Goal: Task Accomplishment & Management: Manage account settings

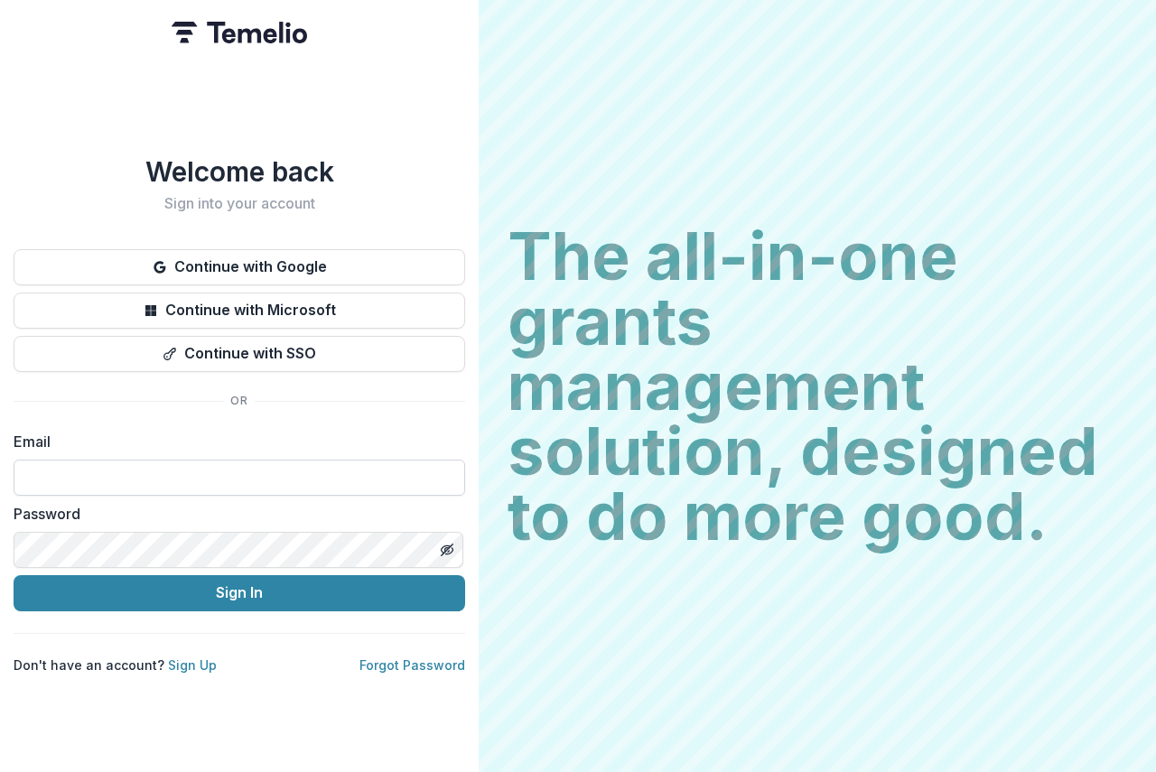
click at [84, 473] on input at bounding box center [240, 478] width 452 height 36
type input "**********"
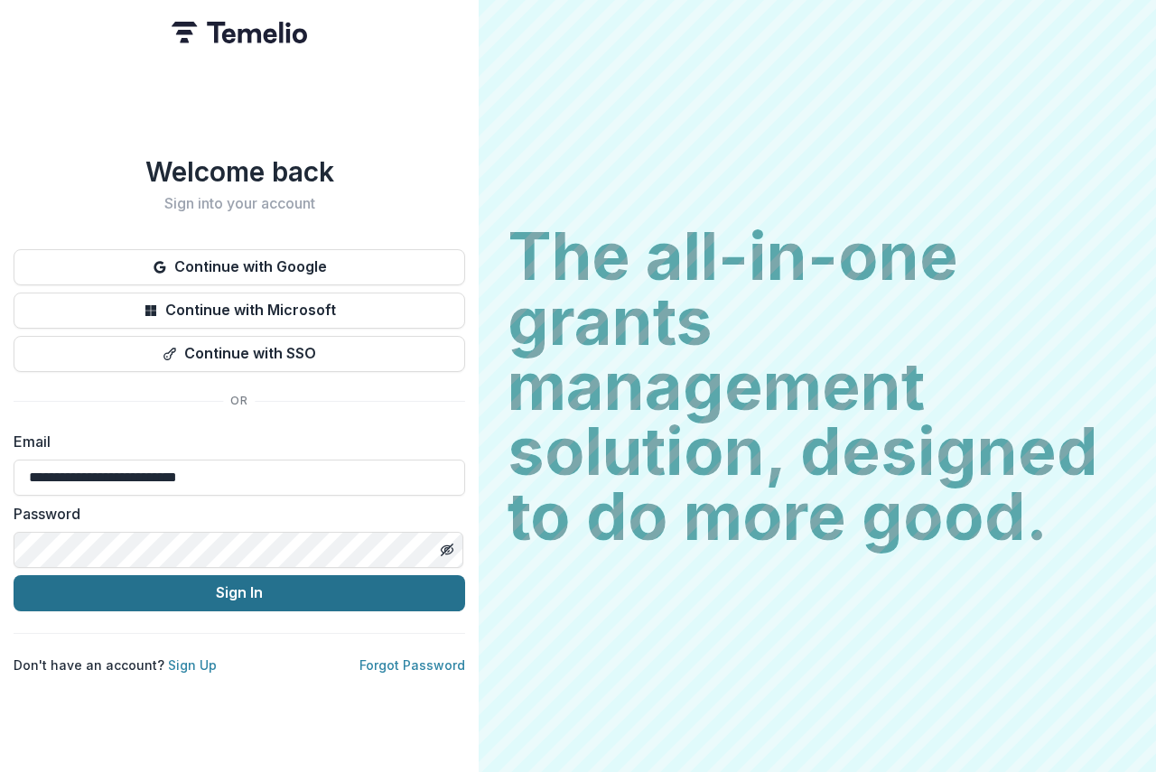
click at [354, 597] on button "Sign In" at bounding box center [240, 593] width 452 height 36
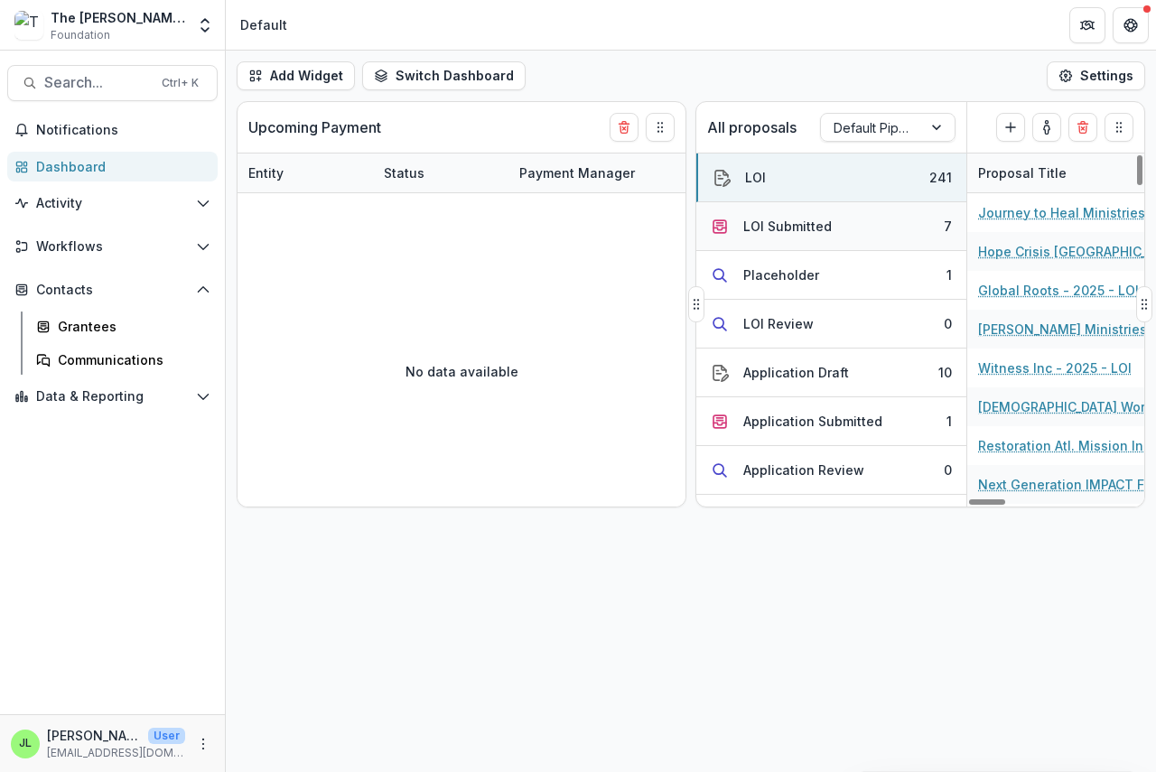
click at [743, 227] on div "LOI Submitted" at bounding box center [771, 226] width 121 height 19
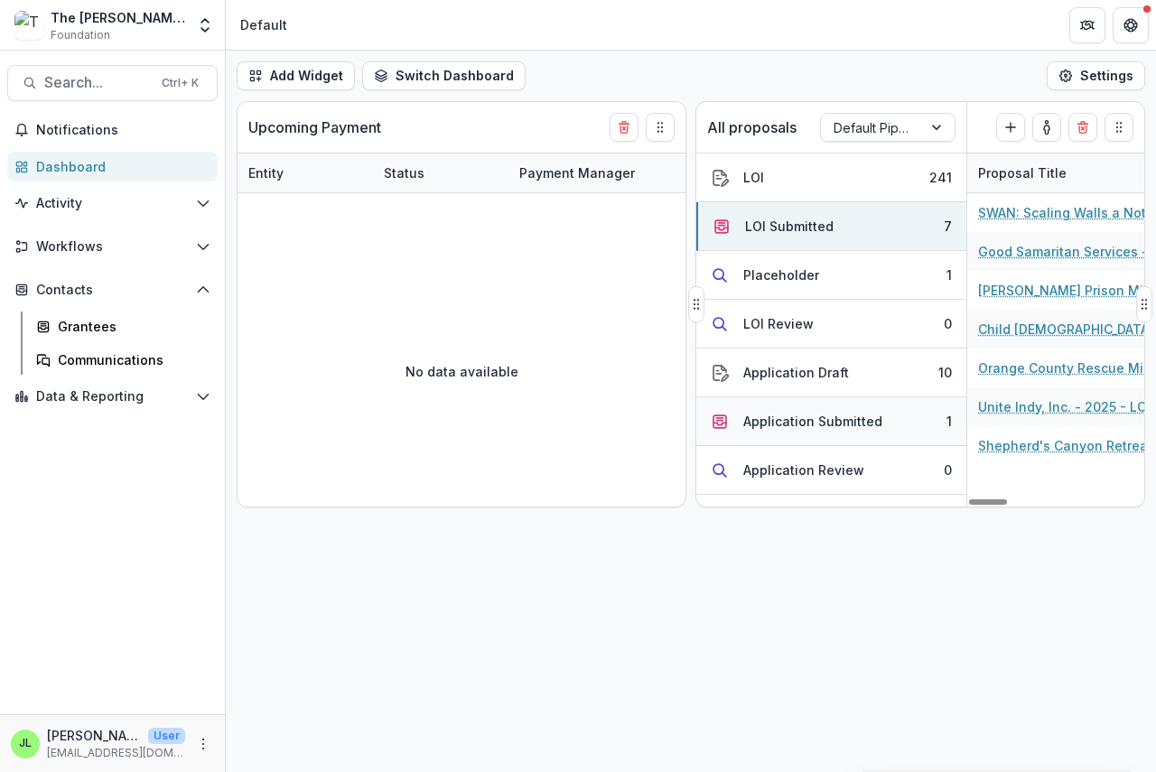
click at [812, 416] on div "Application Submitted" at bounding box center [813, 421] width 139 height 19
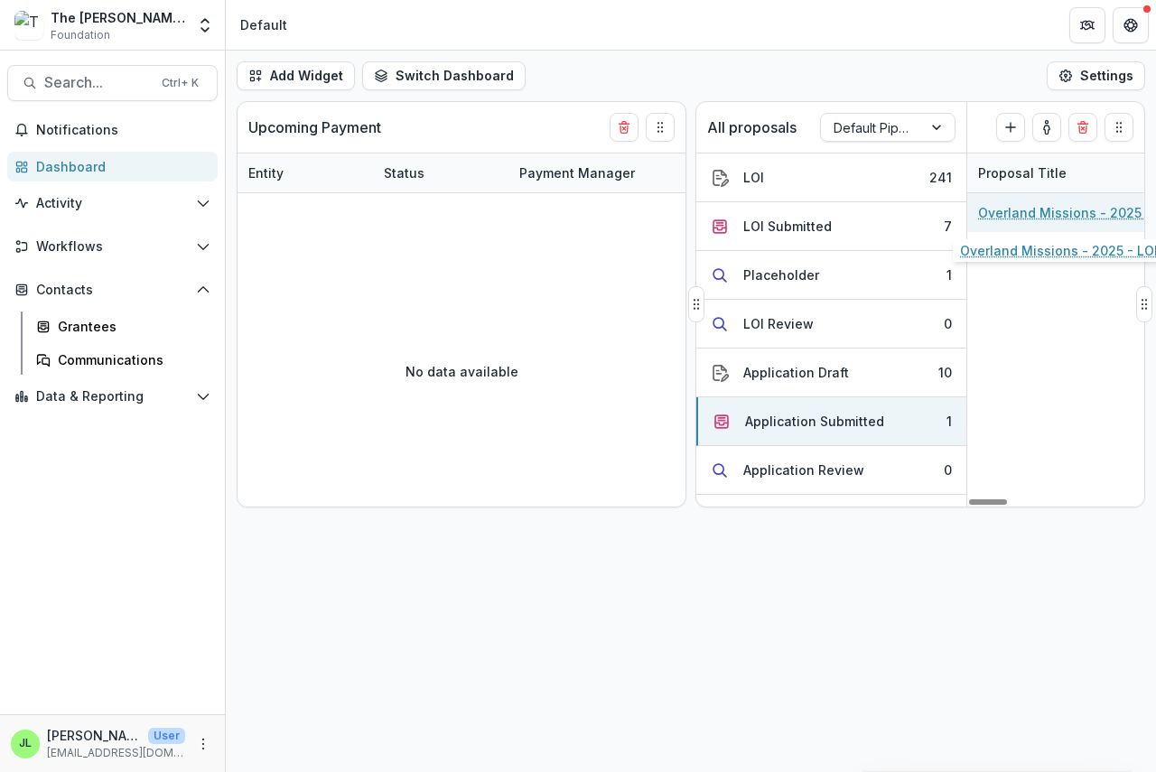
click at [1039, 210] on link "Overland Missions - 2025 - LOI" at bounding box center [1077, 212] width 198 height 19
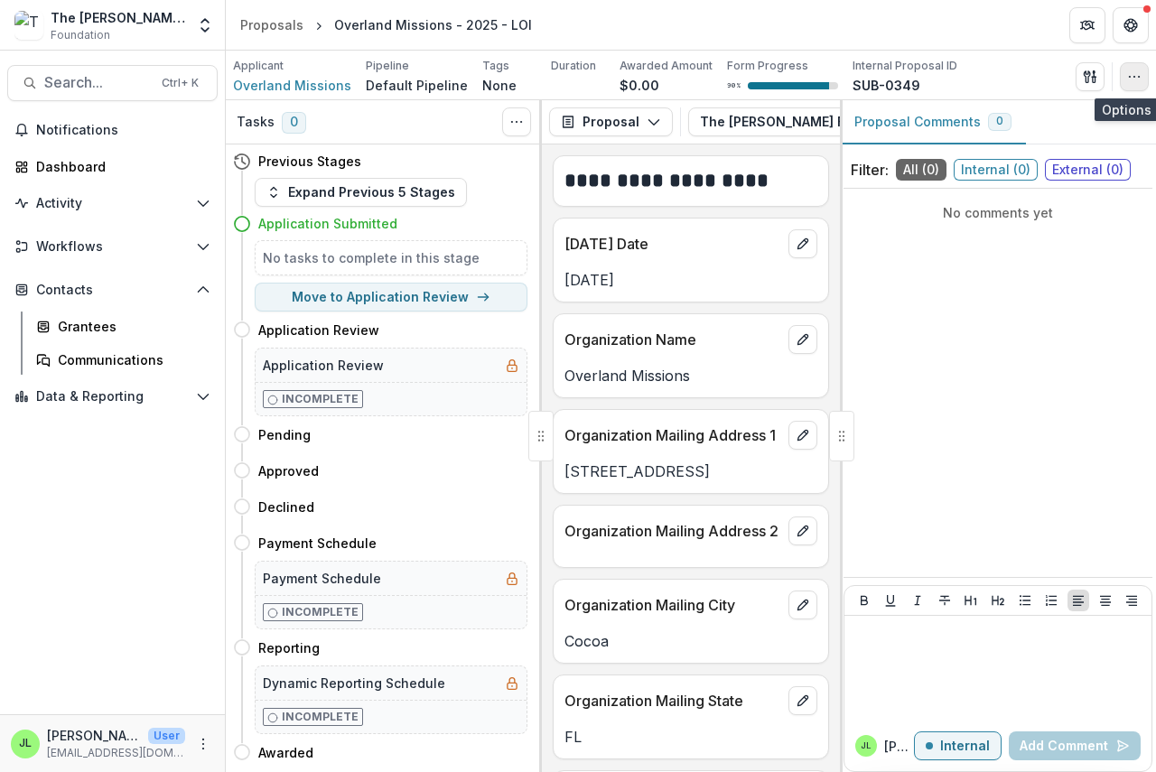
click at [1131, 72] on icon "button" at bounding box center [1134, 77] width 14 height 14
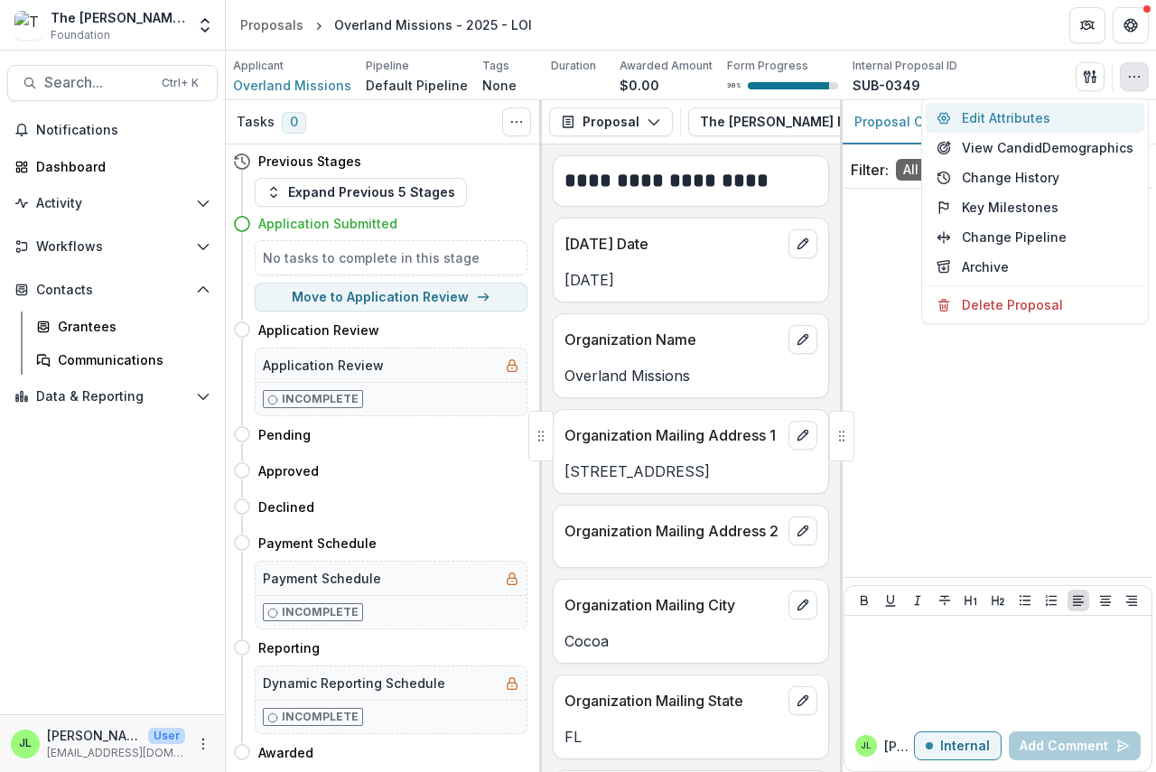
click at [1013, 116] on button "Edit Attributes" at bounding box center [1035, 118] width 219 height 30
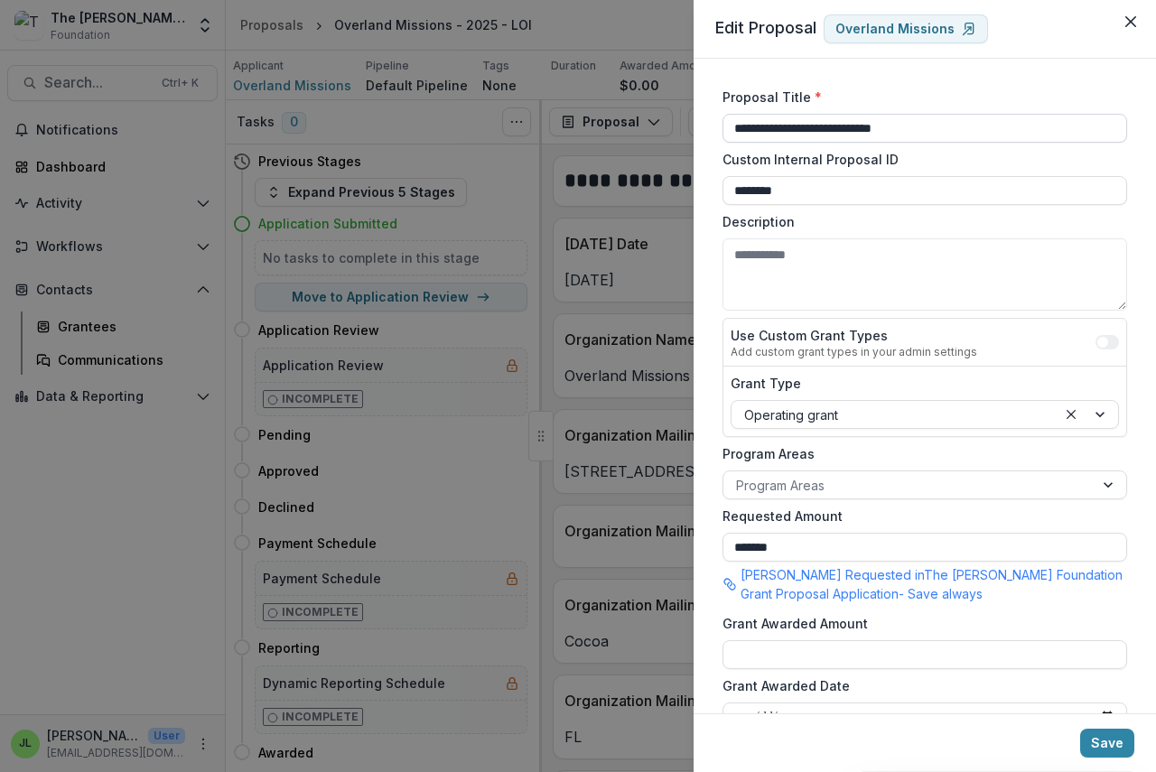
click at [948, 134] on input "**********" at bounding box center [925, 128] width 405 height 29
type input "**********"
click at [1098, 746] on button "Save" at bounding box center [1107, 743] width 54 height 29
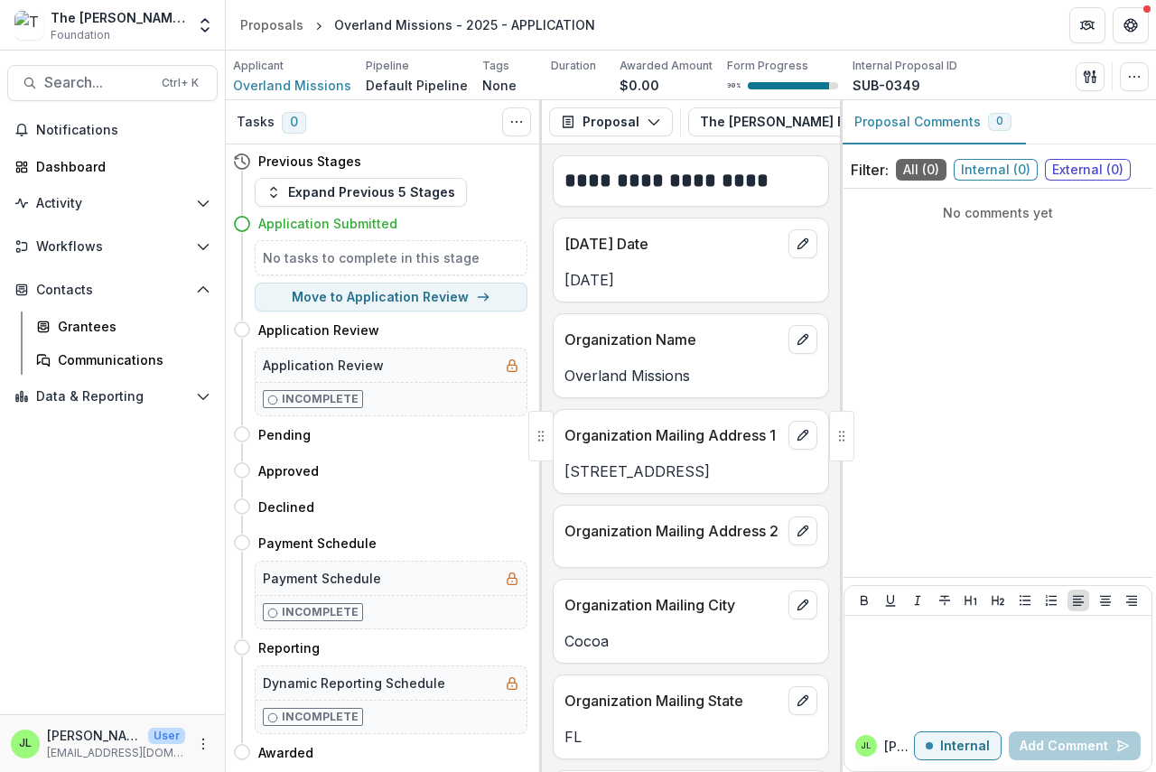
drag, startPoint x: 837, startPoint y: 444, endPoint x: 847, endPoint y: 443, distance: 10.1
click at [839, 444] on div at bounding box center [841, 436] width 25 height 51
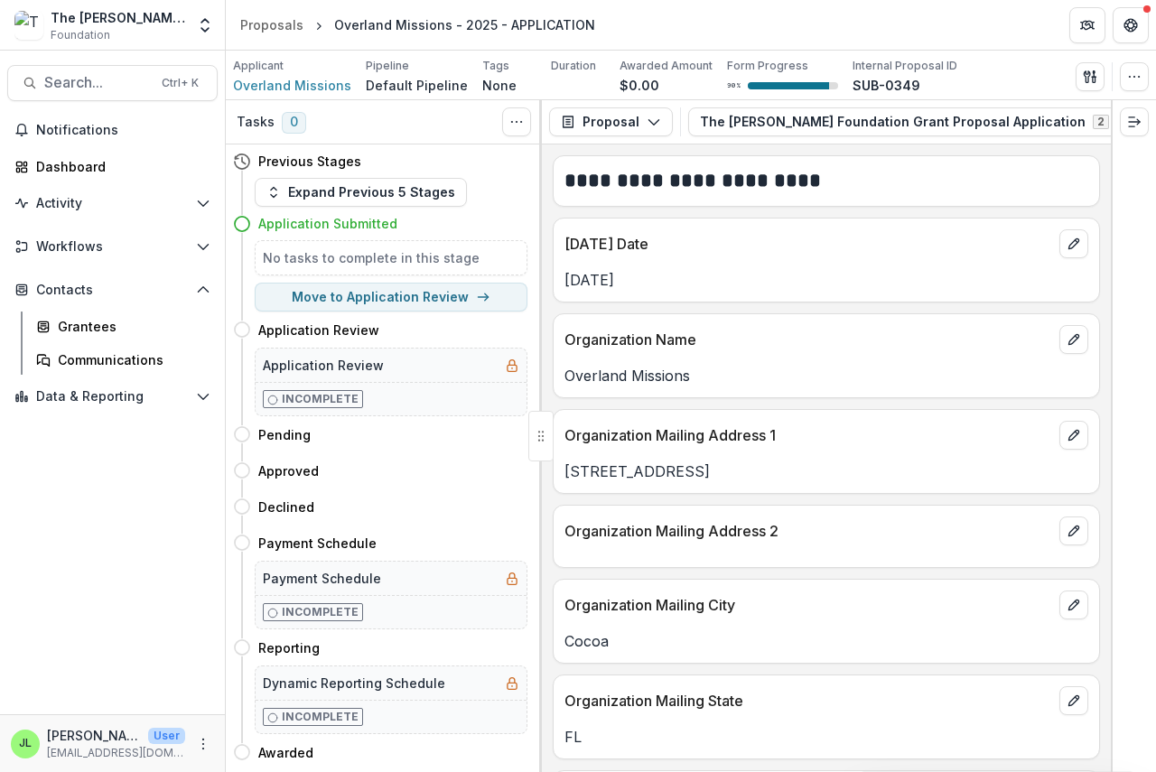
scroll to position [0, 108]
click at [1082, 123] on polyline "button" at bounding box center [1084, 124] width 4 height 2
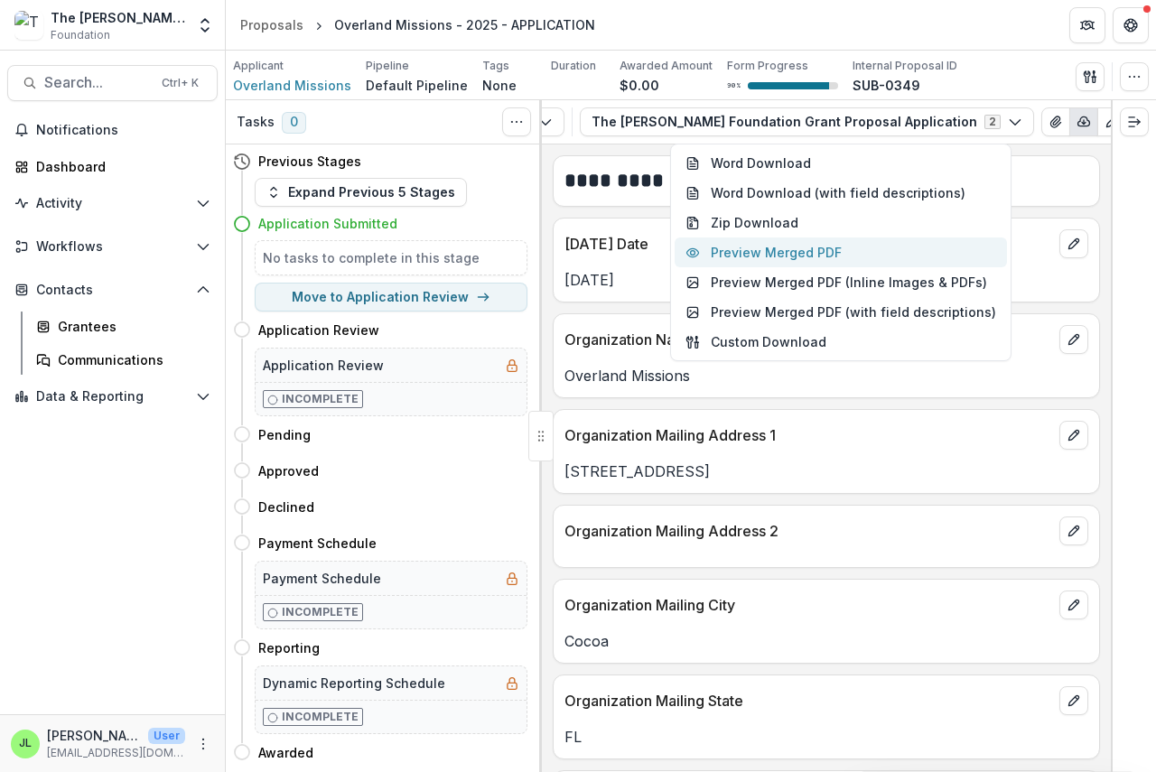
click at [821, 249] on button "Preview Merged PDF" at bounding box center [841, 253] width 332 height 30
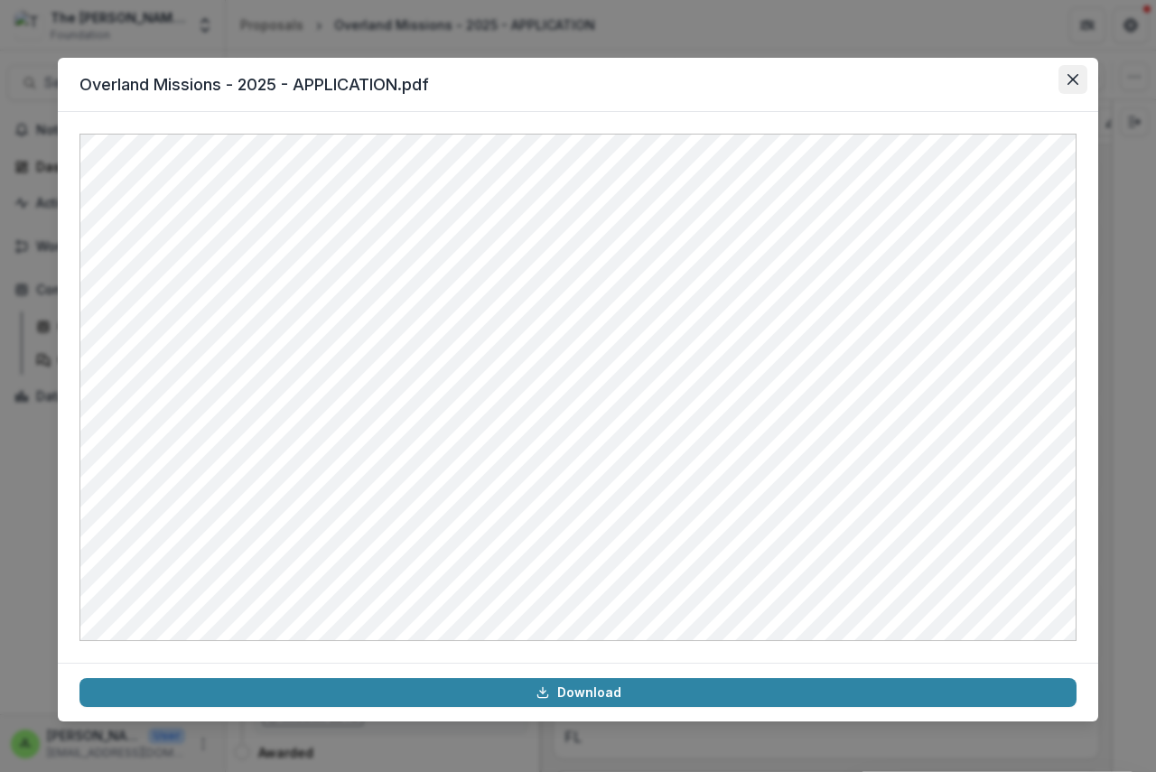
click at [1074, 79] on icon "Close" at bounding box center [1073, 79] width 11 height 11
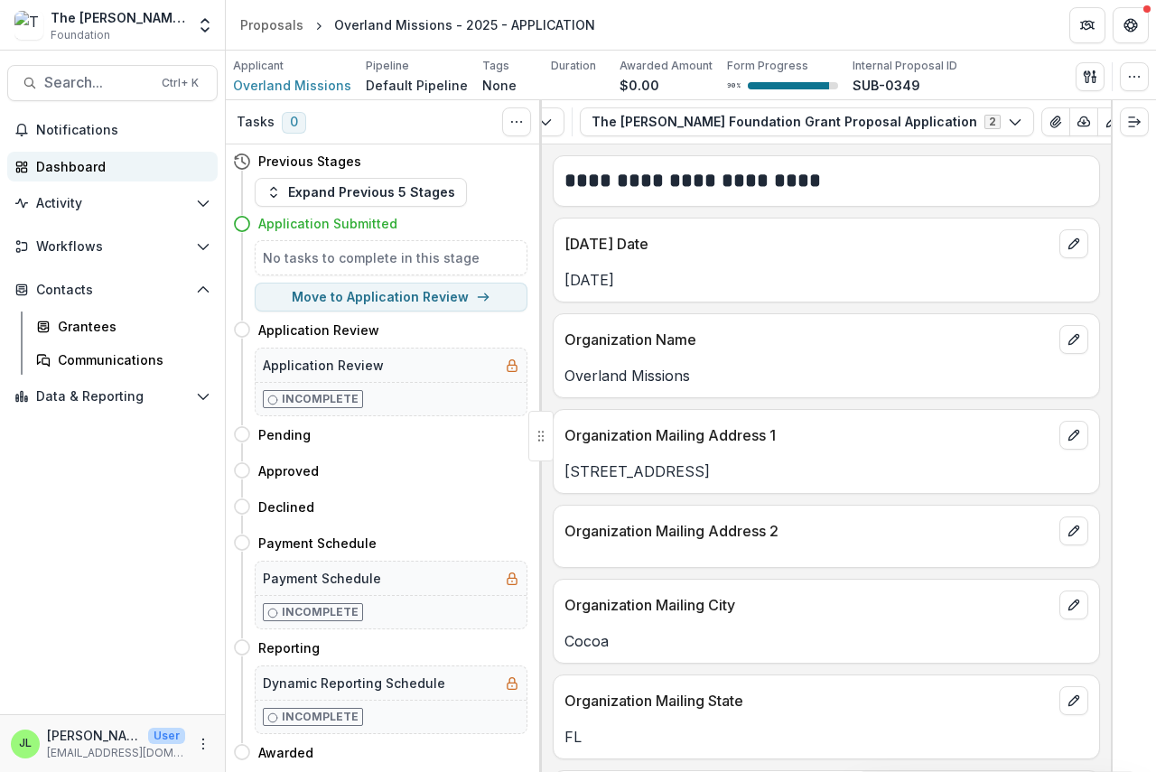
click at [61, 171] on div "Dashboard" at bounding box center [119, 166] width 167 height 19
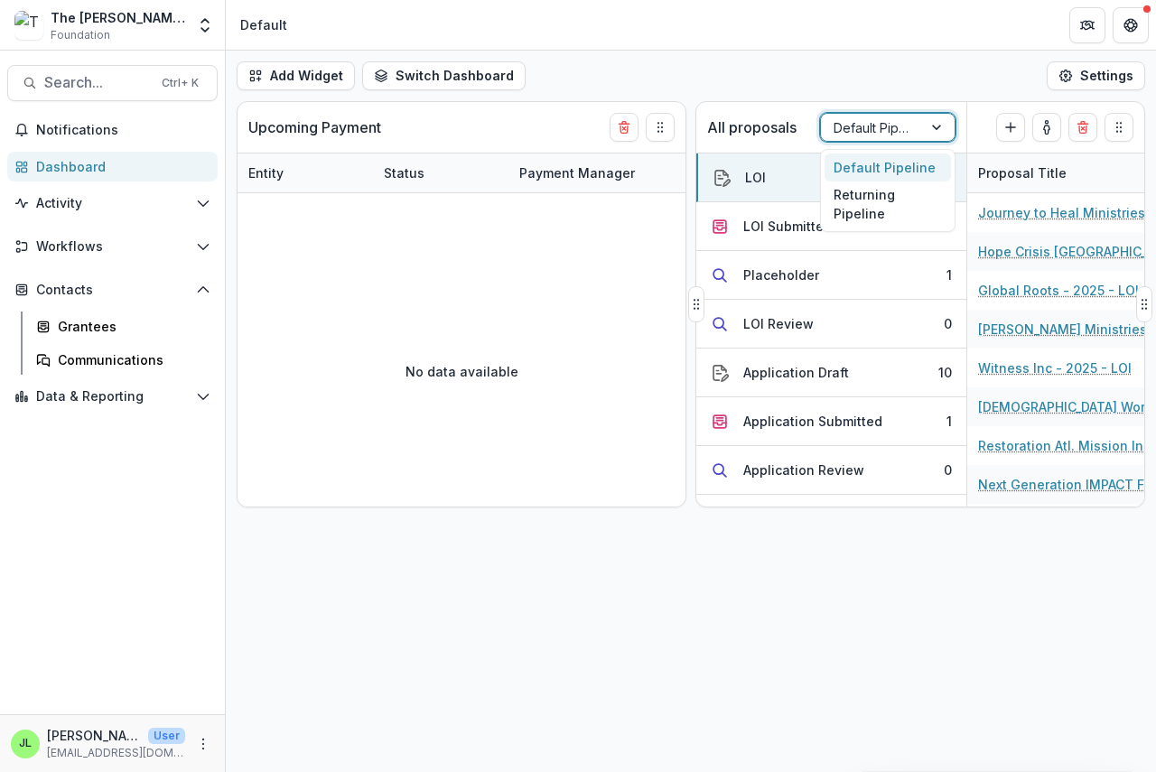
click at [845, 128] on div at bounding box center [872, 128] width 76 height 23
click at [839, 216] on div "Returning Pipeline" at bounding box center [888, 205] width 126 height 47
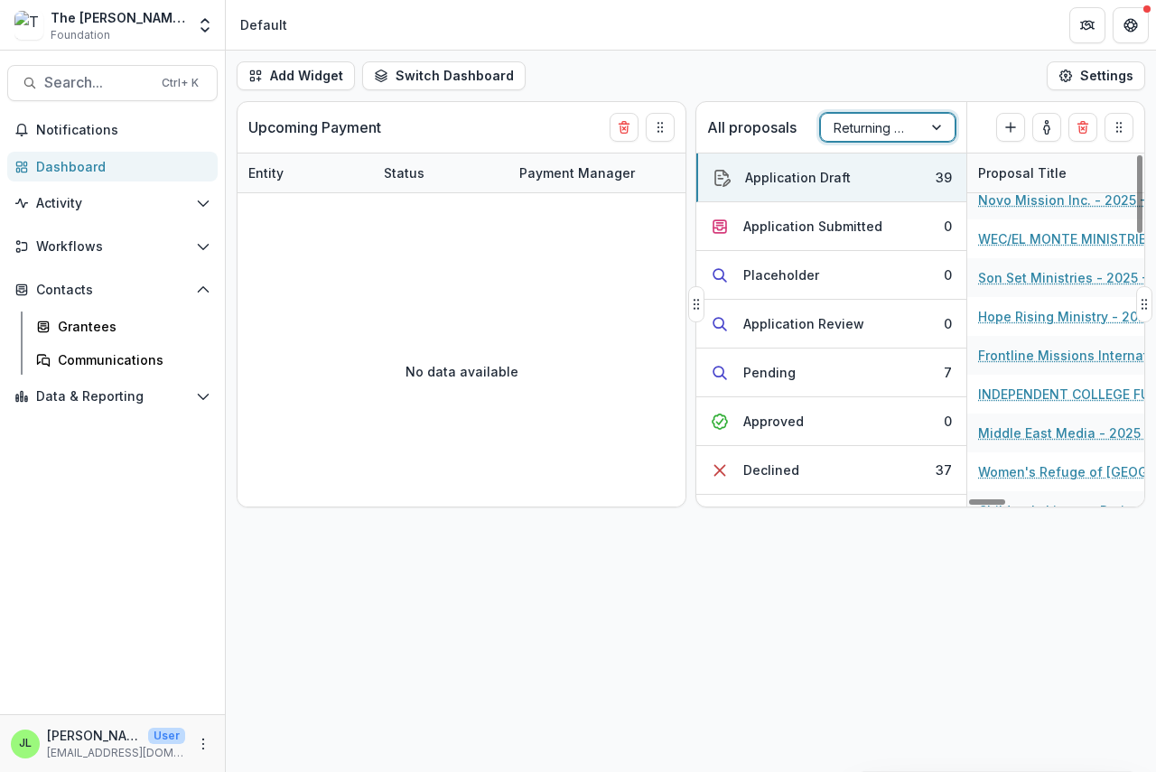
scroll to position [632, 0]
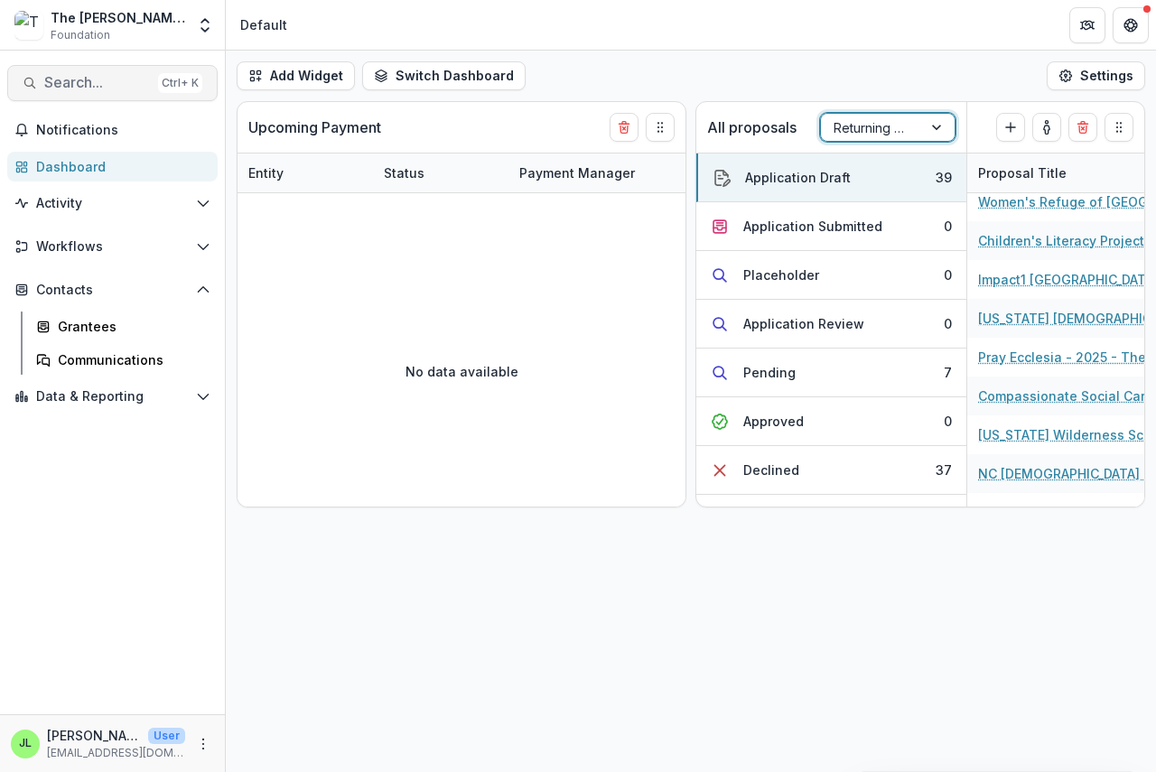
click at [51, 77] on span "Search..." at bounding box center [97, 82] width 107 height 17
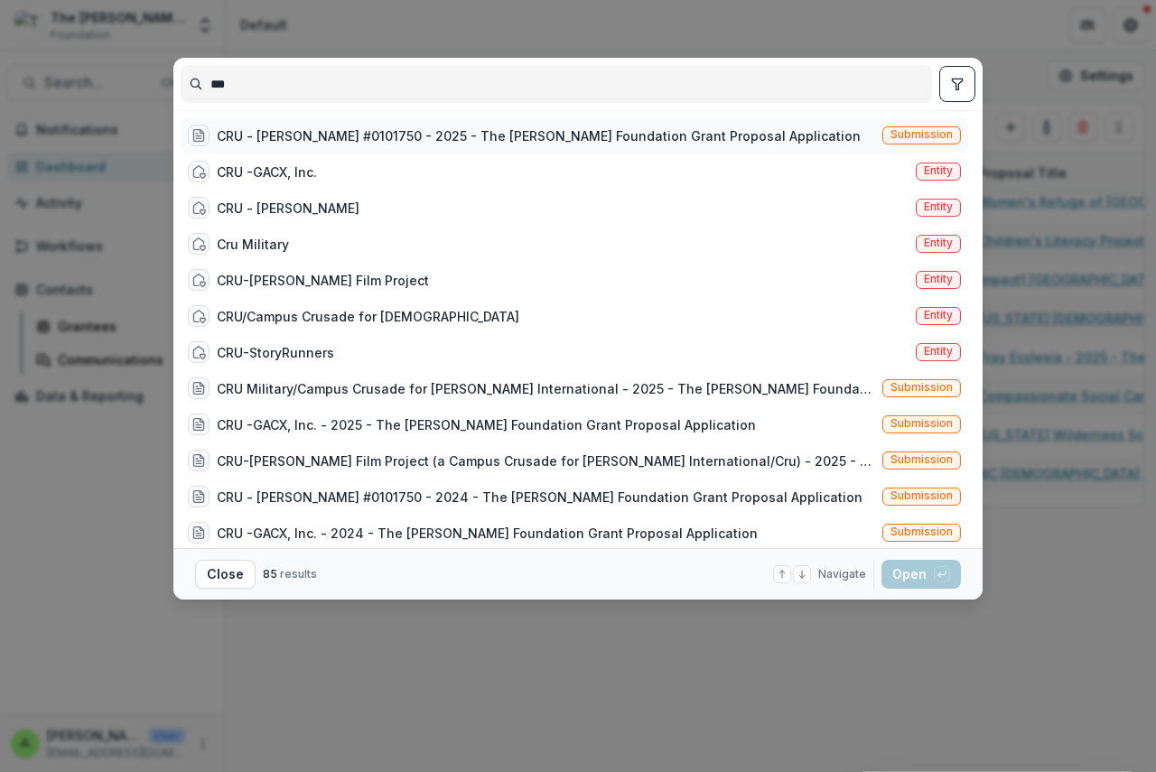
type input "***"
click at [379, 134] on div "CRU - [PERSON_NAME] #0101750 - 2025 - The [PERSON_NAME] Foundation Grant Propos…" at bounding box center [539, 135] width 644 height 19
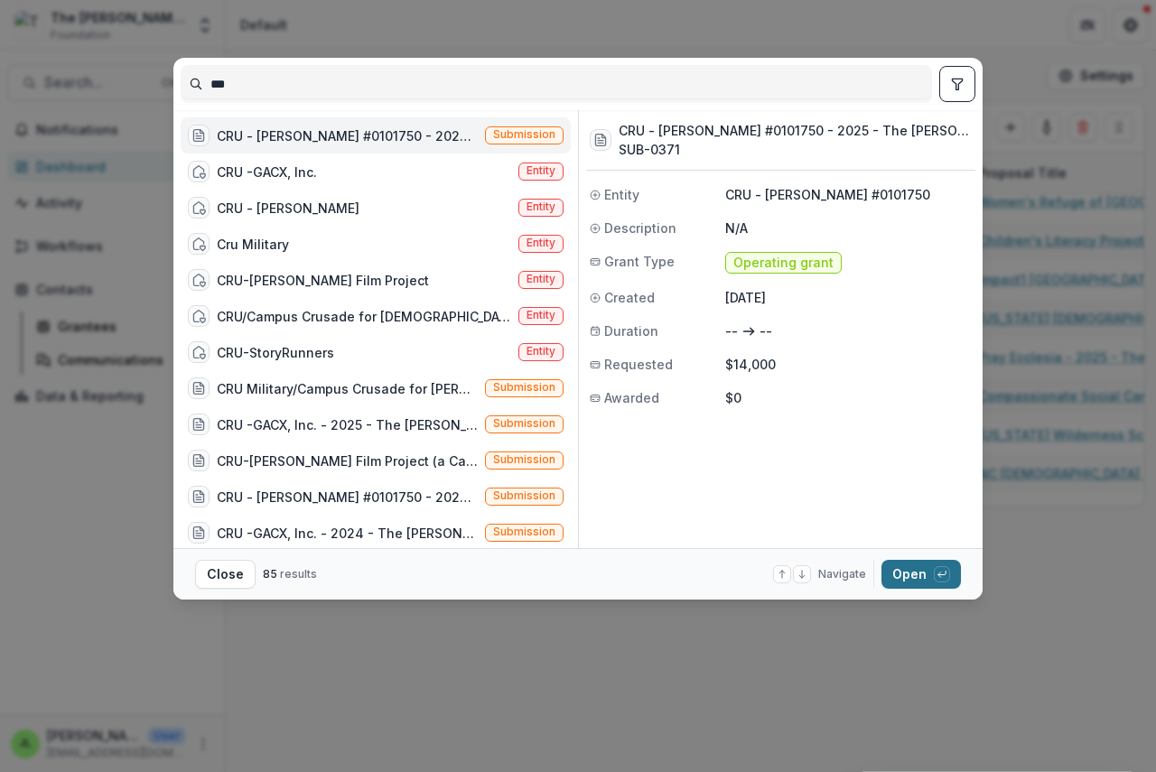
click at [915, 578] on button "Open with enter key" at bounding box center [921, 574] width 79 height 29
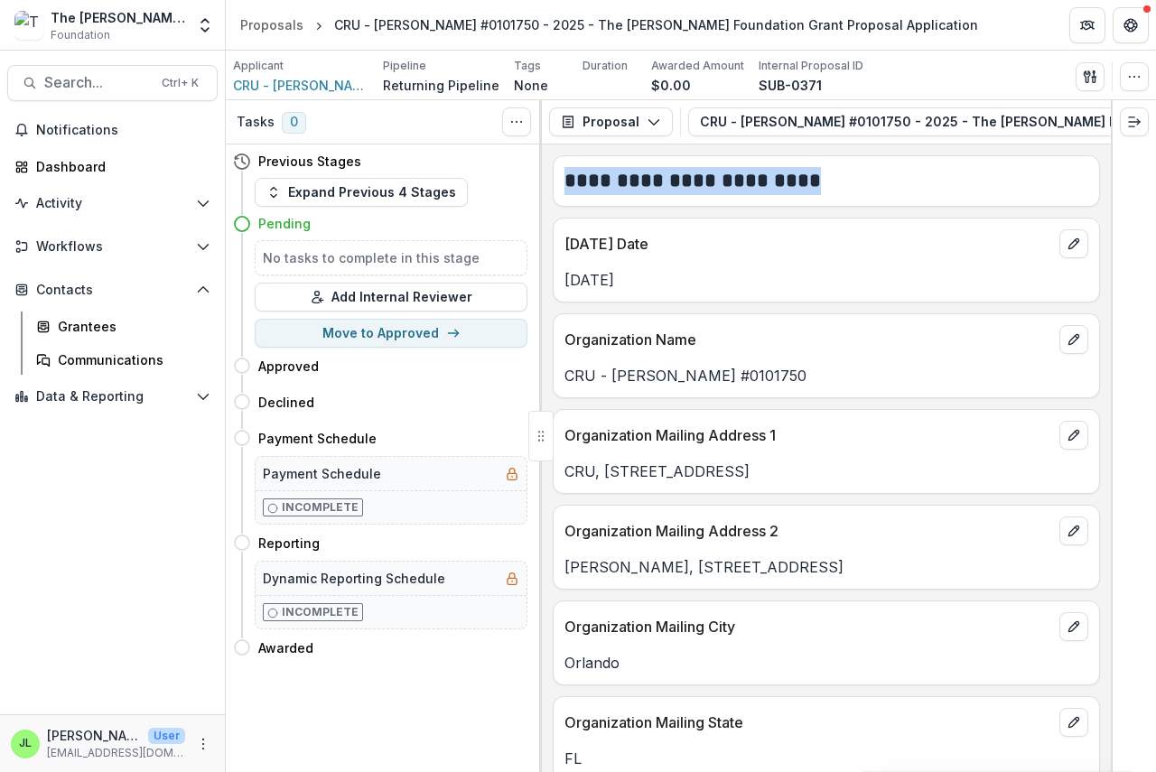
drag, startPoint x: 622, startPoint y: 141, endPoint x: 841, endPoint y: 157, distance: 219.2
click at [843, 157] on div "**********" at bounding box center [826, 436] width 569 height 672
click at [1129, 125] on icon "button" at bounding box center [1136, 122] width 14 height 14
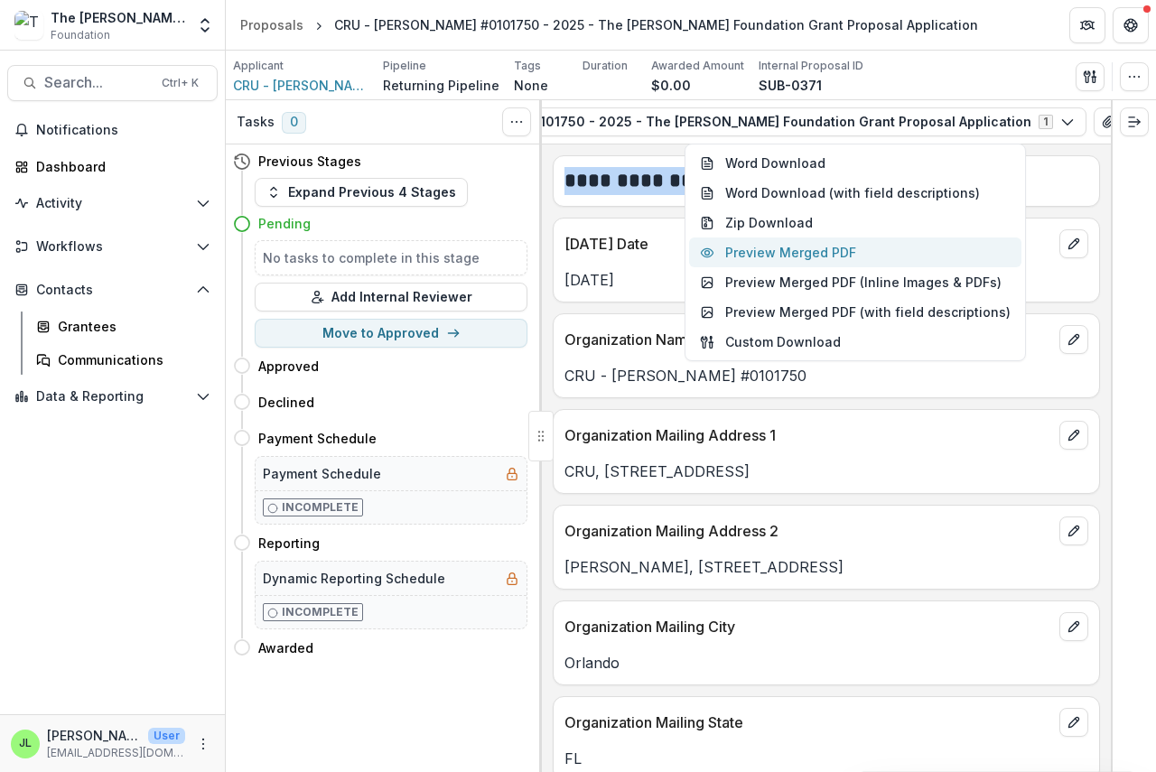
click at [821, 257] on button "Preview Merged PDF" at bounding box center [855, 253] width 332 height 30
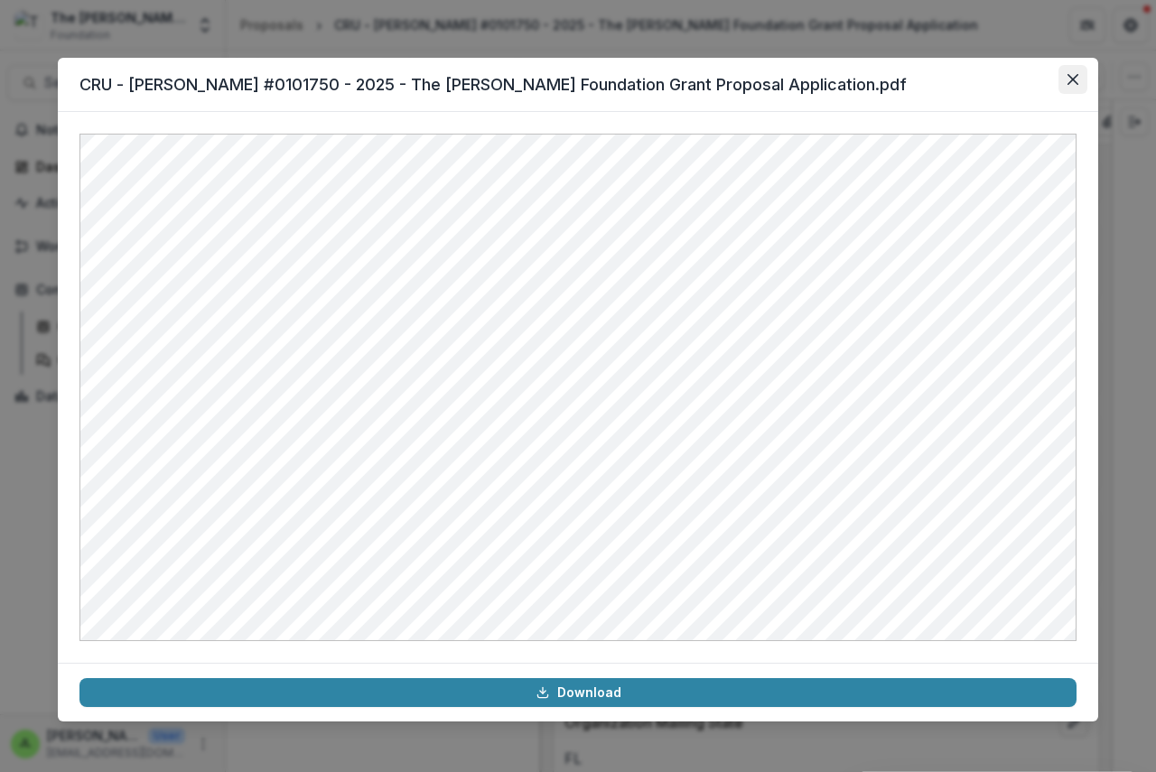
click at [1069, 77] on icon "Close" at bounding box center [1073, 79] width 11 height 11
